Goal: Task Accomplishment & Management: Manage account settings

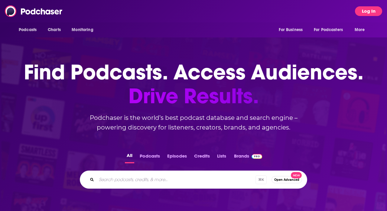
click at [361, 11] on button "Log In" at bounding box center [368, 11] width 27 height 10
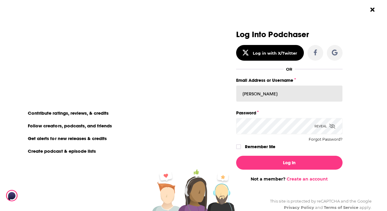
click at [292, 92] on input "[PERSON_NAME]" at bounding box center [289, 94] width 106 height 16
type input "[EMAIL_ADDRESS][DOMAIN_NAME]"
click at [320, 126] on div "Reveal" at bounding box center [325, 126] width 21 height 16
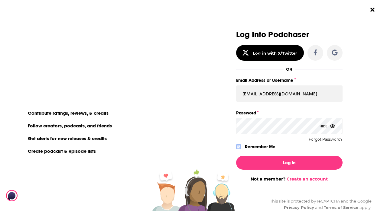
click at [240, 147] on icon "Dialog" at bounding box center [239, 147] width 4 height 4
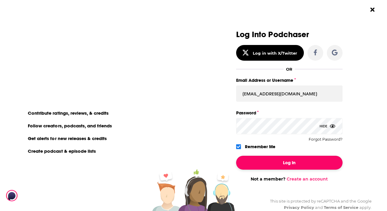
click at [262, 164] on button "Log In" at bounding box center [289, 163] width 106 height 14
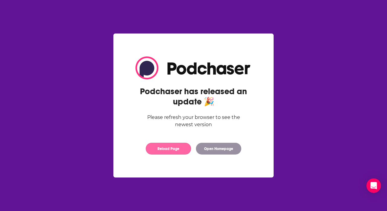
click at [159, 153] on button "Reload Page" at bounding box center [168, 149] width 45 height 12
